Goal: Check status

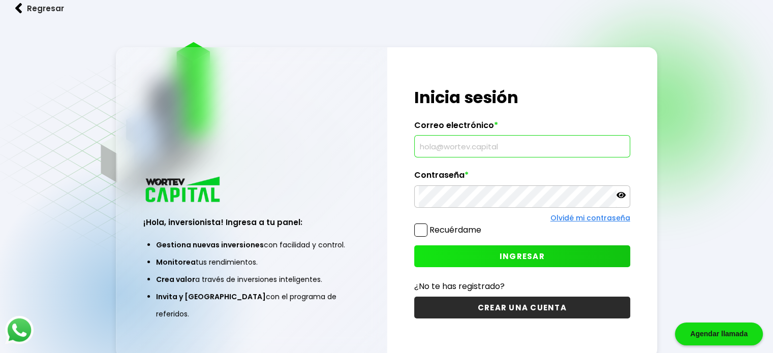
click at [443, 151] on input "text" at bounding box center [522, 146] width 207 height 21
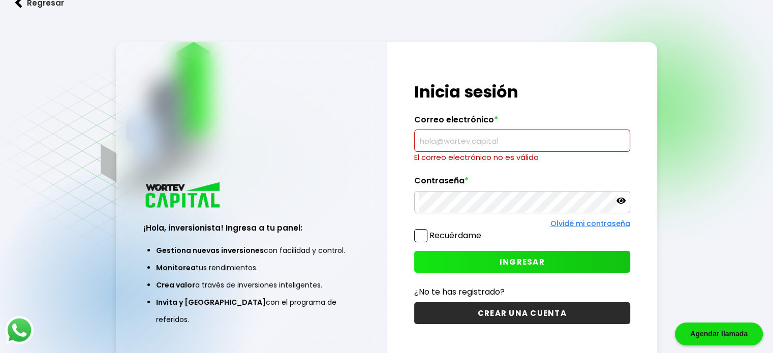
type input "[EMAIL_ADDRESS][DOMAIN_NAME]"
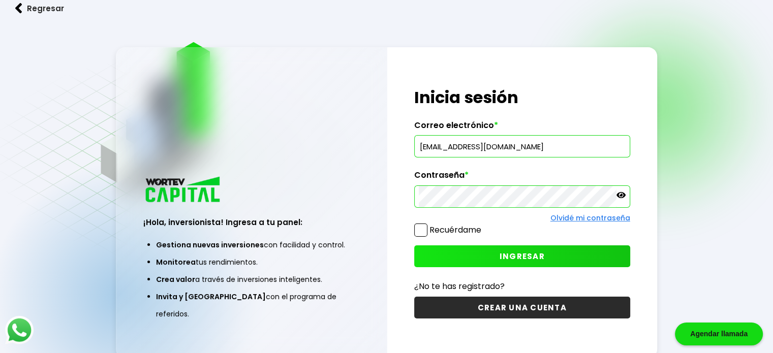
click at [488, 260] on button "INGRESAR" at bounding box center [522, 257] width 216 height 22
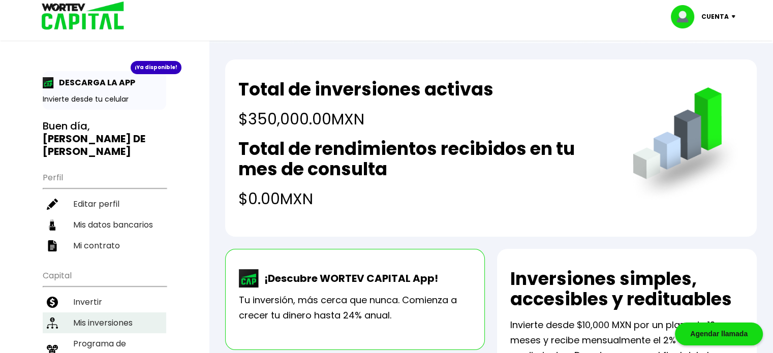
click at [94, 313] on li "Mis inversiones" at bounding box center [105, 323] width 124 height 21
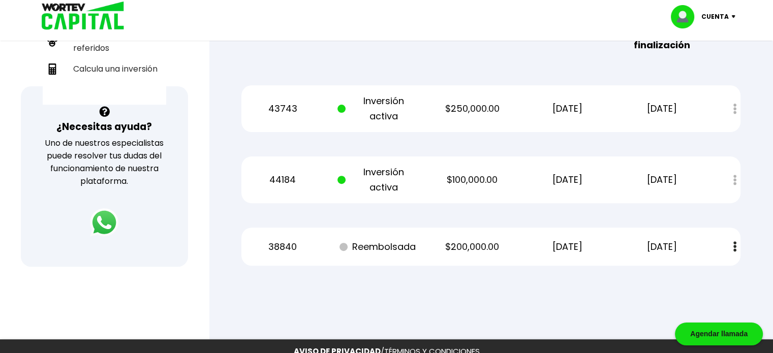
scroll to position [319, 0]
